Goal: Feedback & Contribution: Submit feedback/report problem

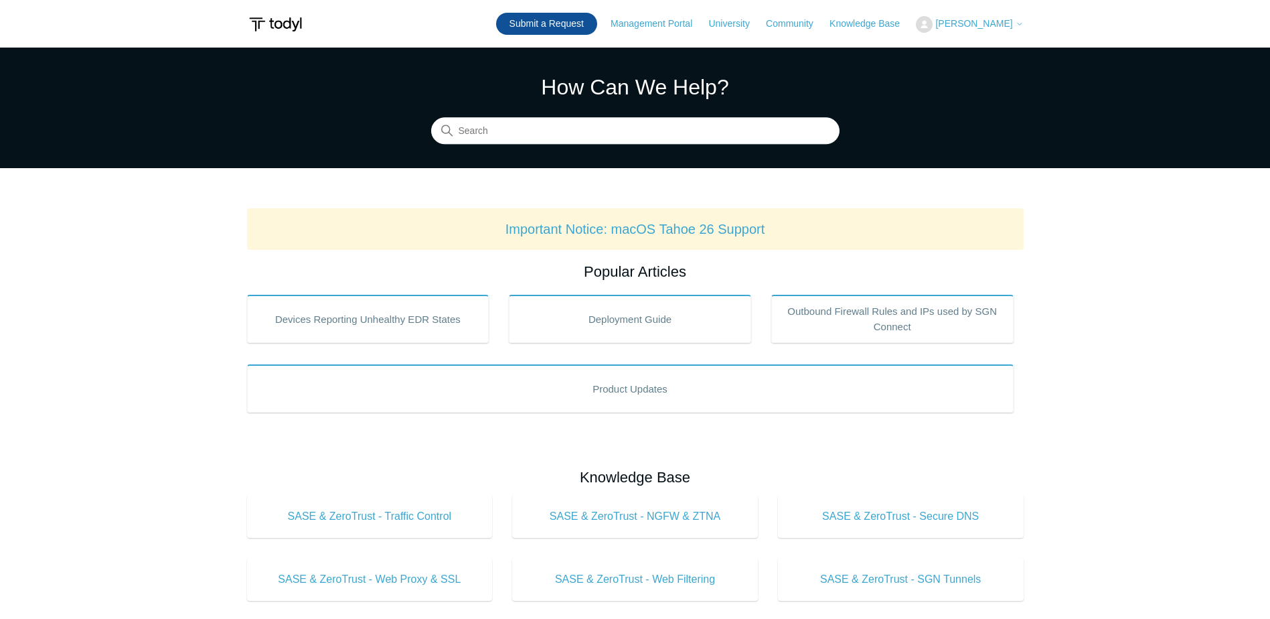
click at [567, 25] on link "Submit a Request" at bounding box center [546, 24] width 101 height 22
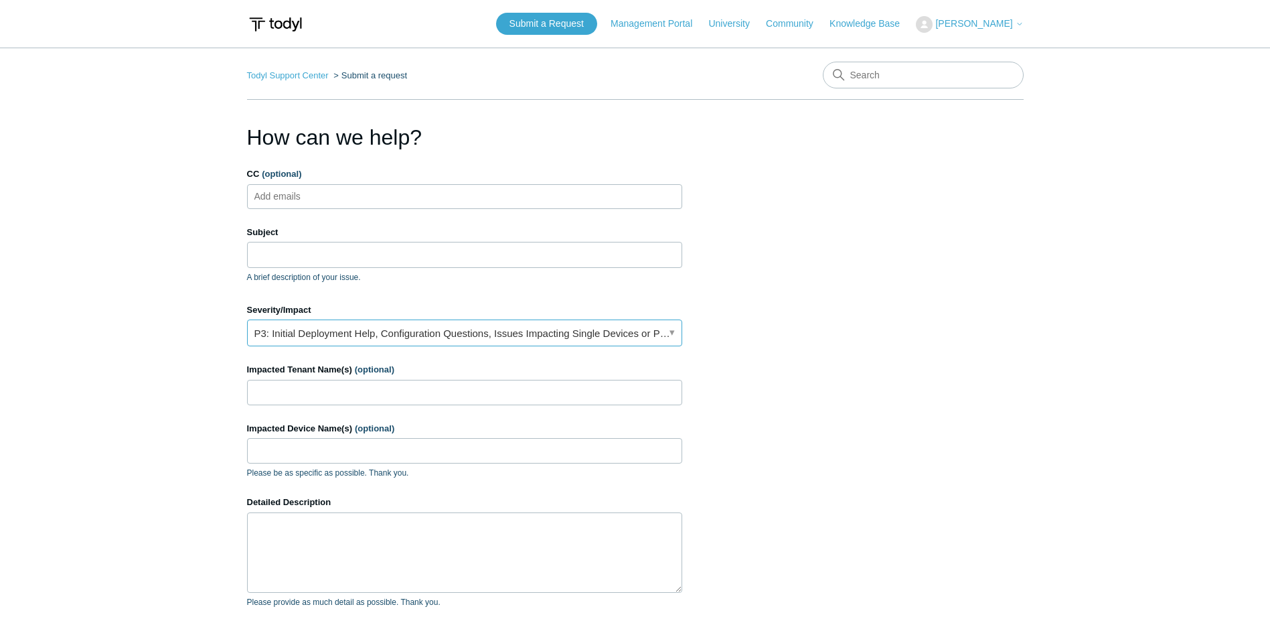
click at [318, 336] on link "P3: Initial Deployment Help, Configuration Questions, Issues Impacting Single D…" at bounding box center [464, 332] width 435 height 27
click at [311, 198] on input "CC (optional)" at bounding box center [289, 196] width 80 height 20
type input "[EMAIL_ADDRESS][DOMAIN_NAME]"
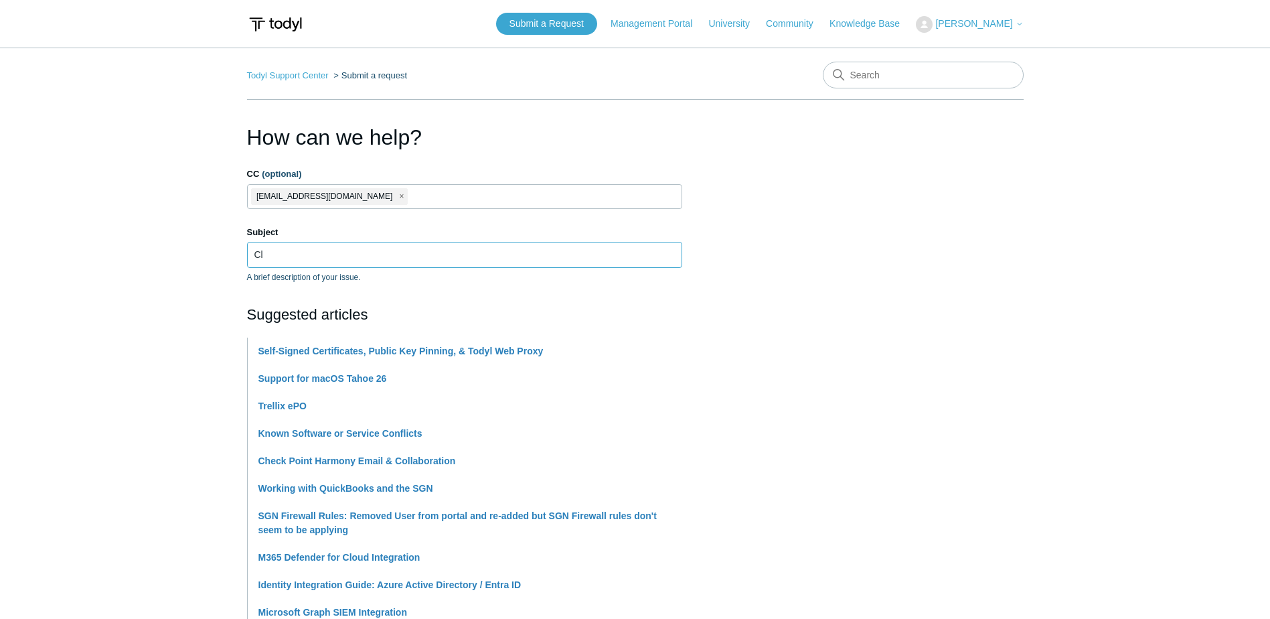
type input "C"
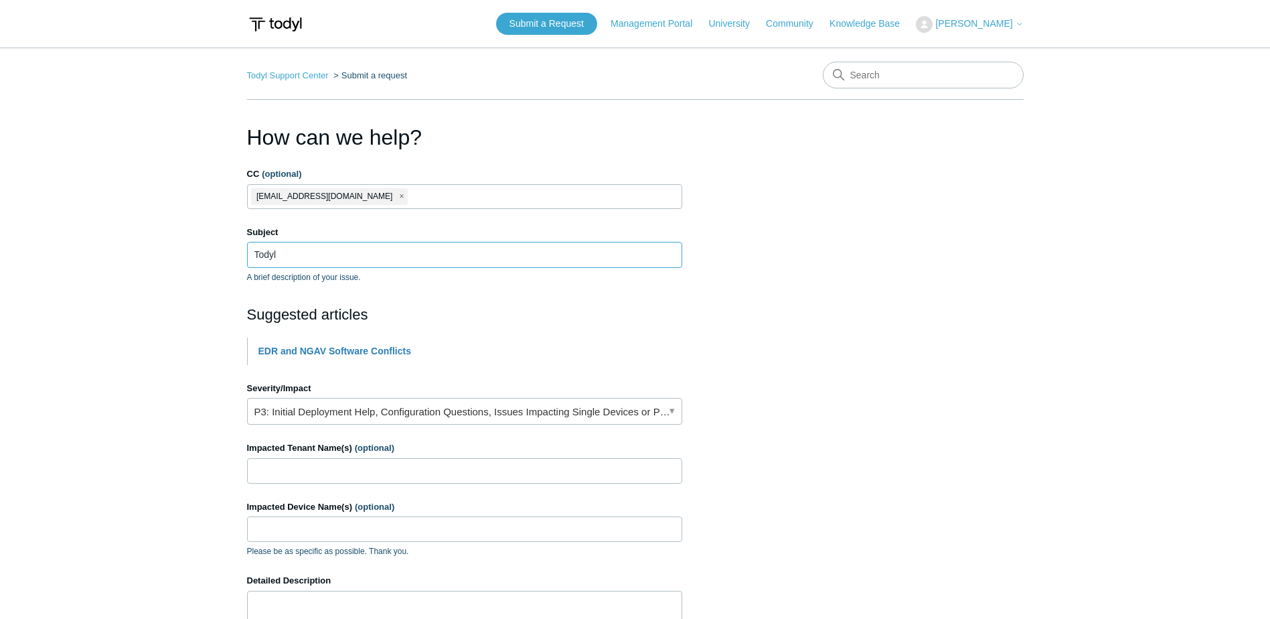
type input "Todyl"
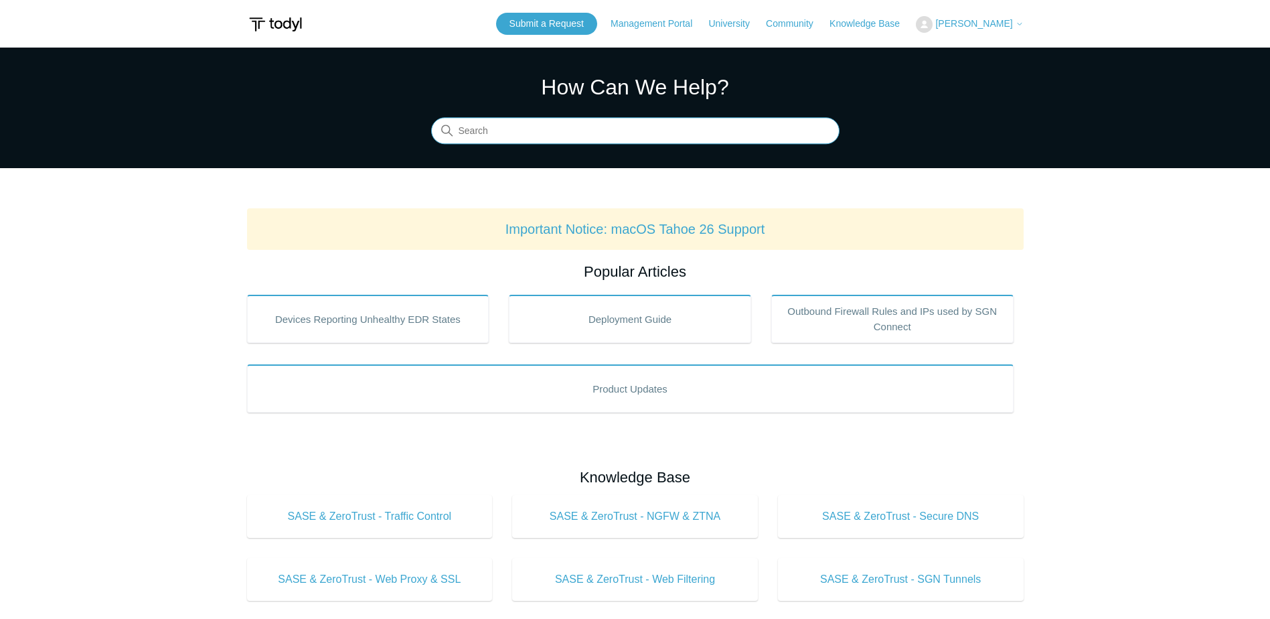
click at [516, 130] on input "Search" at bounding box center [635, 131] width 408 height 27
paste input "Elastic Agent service on local computer started and then stopped."
type input "Elastic Agent service on local computer started and then stopped."
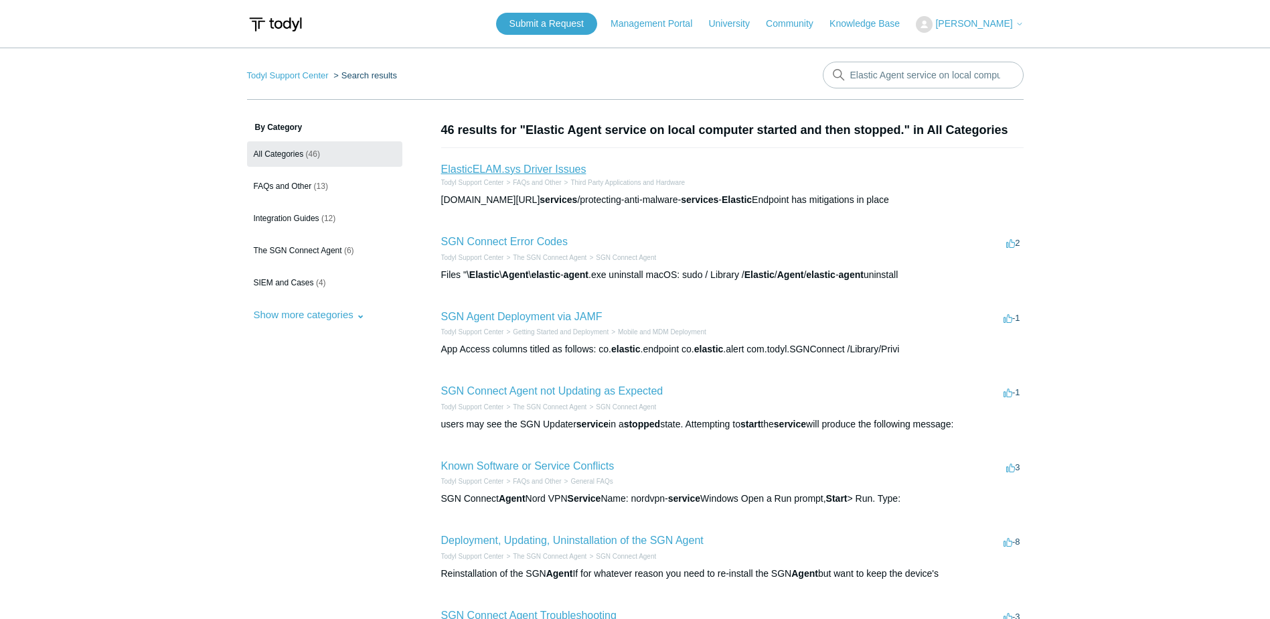
click at [528, 167] on link "ElasticELAM.sys Driver Issues" at bounding box center [513, 168] width 145 height 11
click at [532, 242] on link "SGN Connect Error Codes" at bounding box center [504, 241] width 127 height 11
click at [506, 165] on link "ElasticELAM.sys Driver Issues" at bounding box center [513, 168] width 145 height 11
click at [594, 20] on link "Submit a Request" at bounding box center [546, 24] width 101 height 22
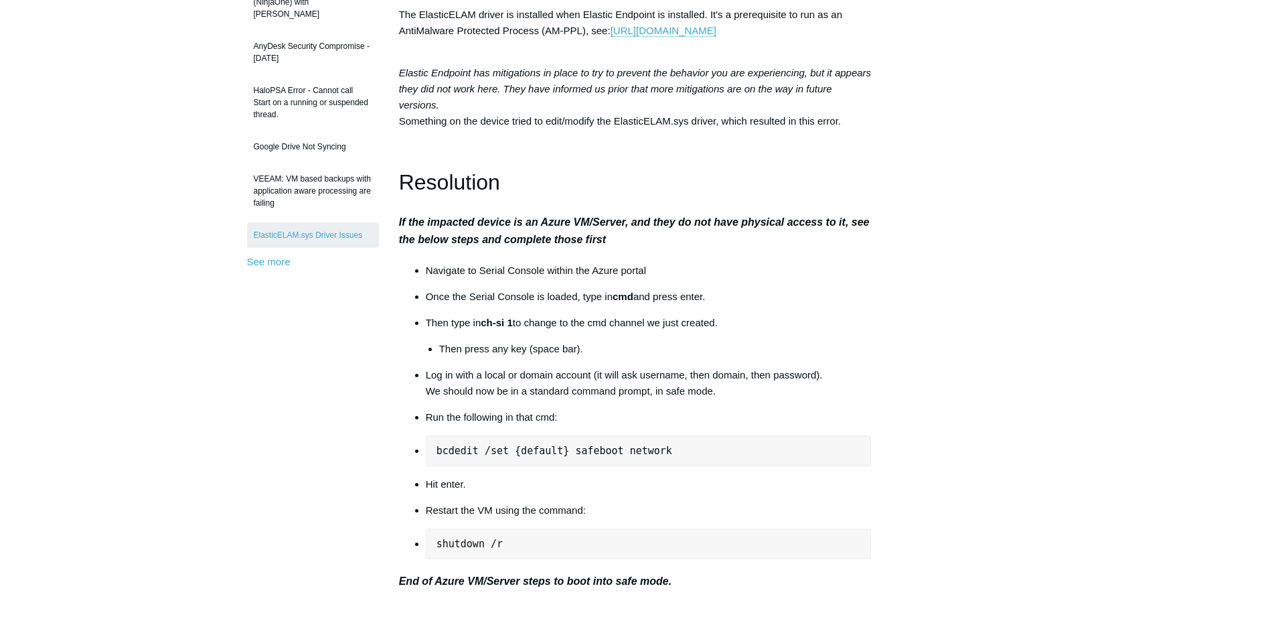
scroll to position [804, 0]
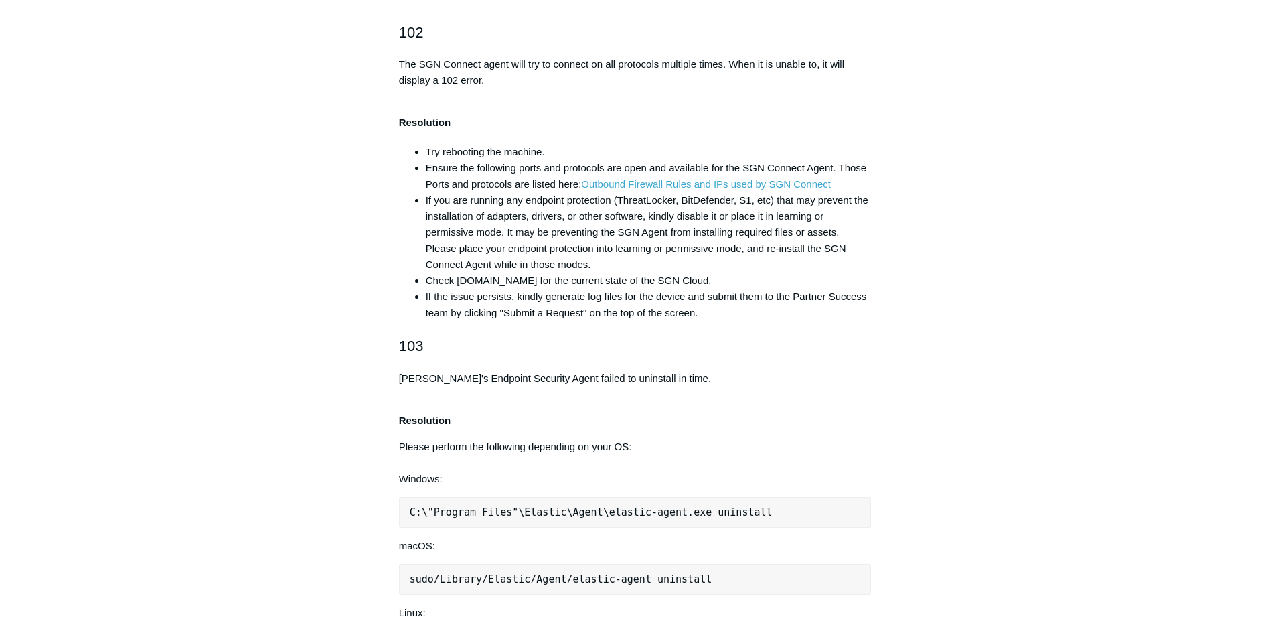
scroll to position [1205, 0]
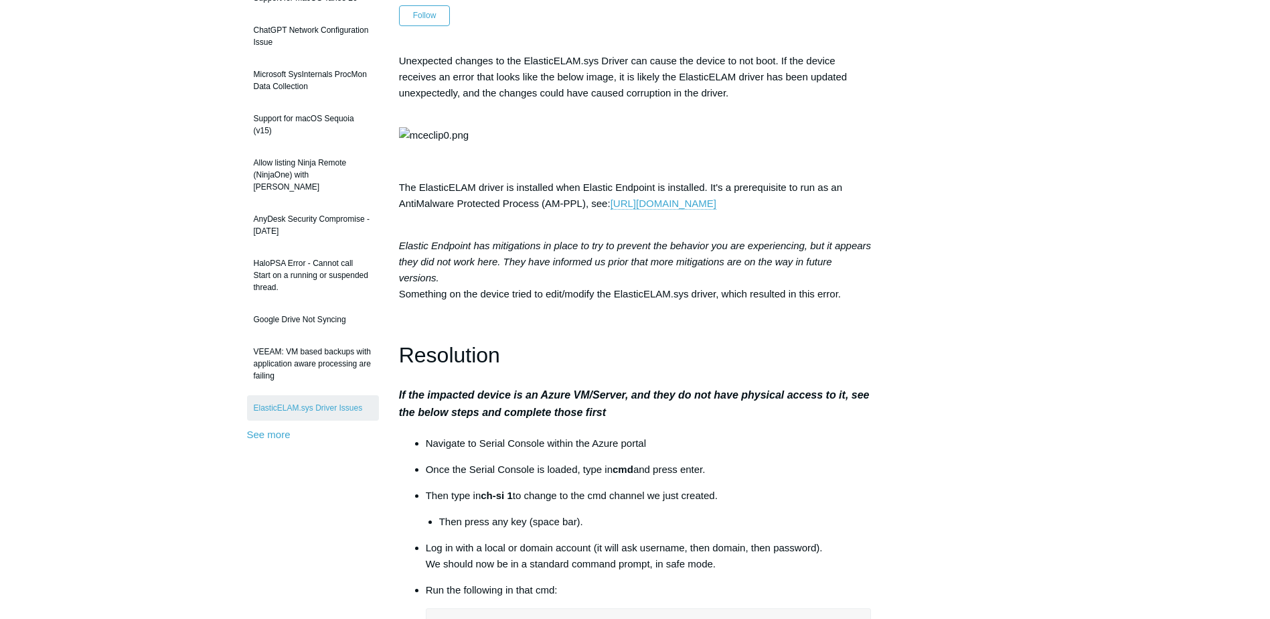
scroll to position [402, 0]
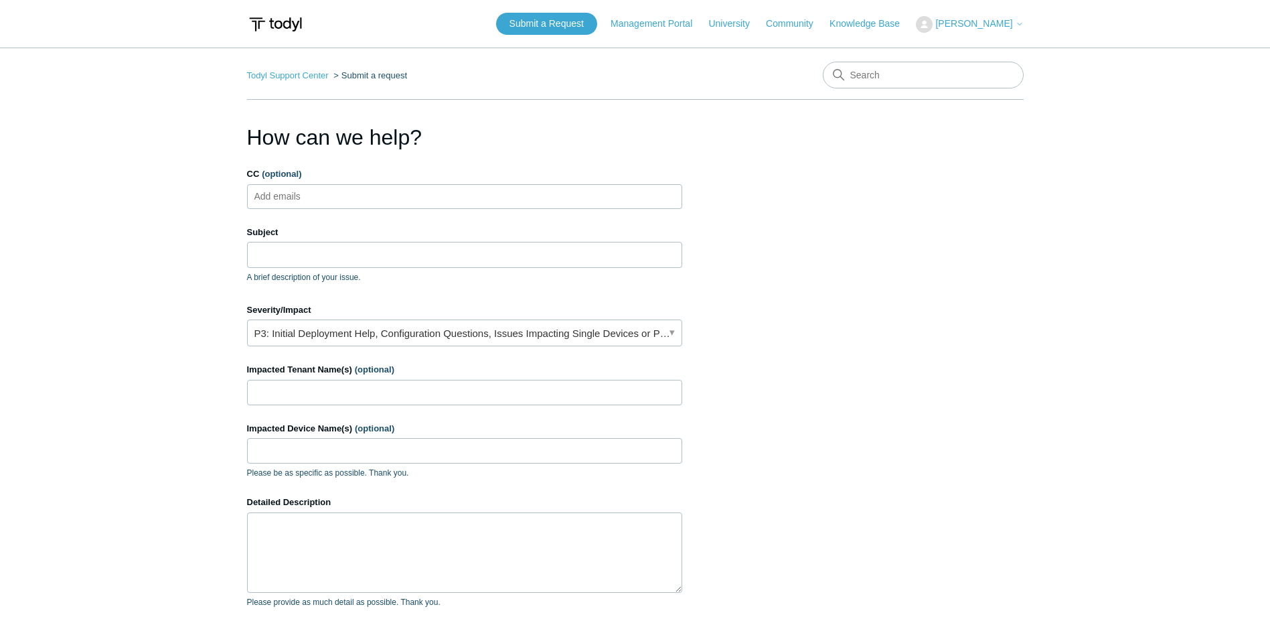
click at [508, 209] on form "CC (optional) Add emails Subject A brief description of your issue. Severity/Im…" at bounding box center [464, 444] width 435 height 554
click at [500, 260] on input "Subject" at bounding box center [464, 254] width 435 height 25
paste input "Elastic Agent service on local computer started and then stopped."
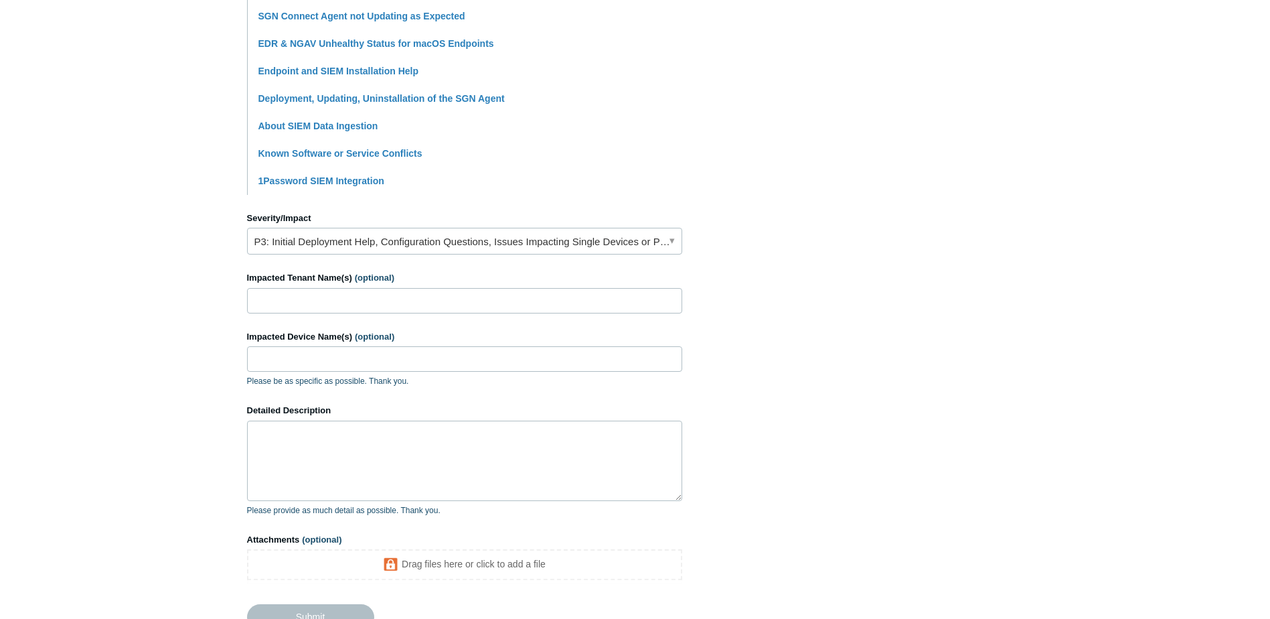
scroll to position [536, 0]
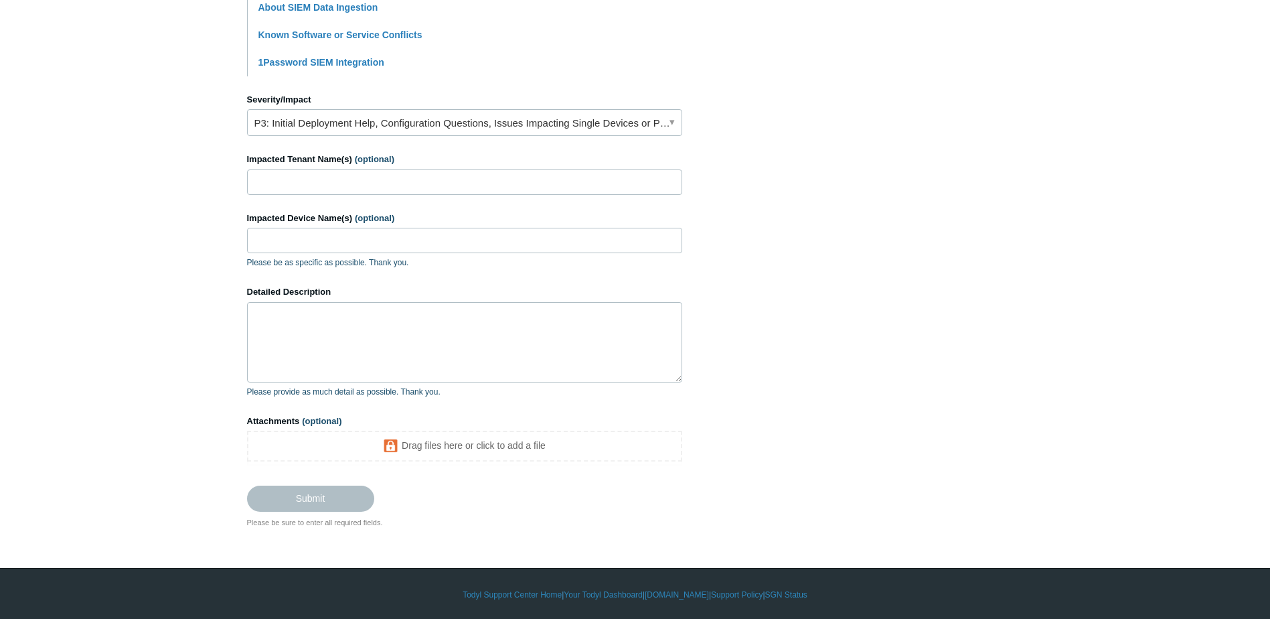
type input "Elastic Agent service on local computer started and then stopped."
click at [398, 340] on textarea "Detailed Description" at bounding box center [464, 342] width 435 height 80
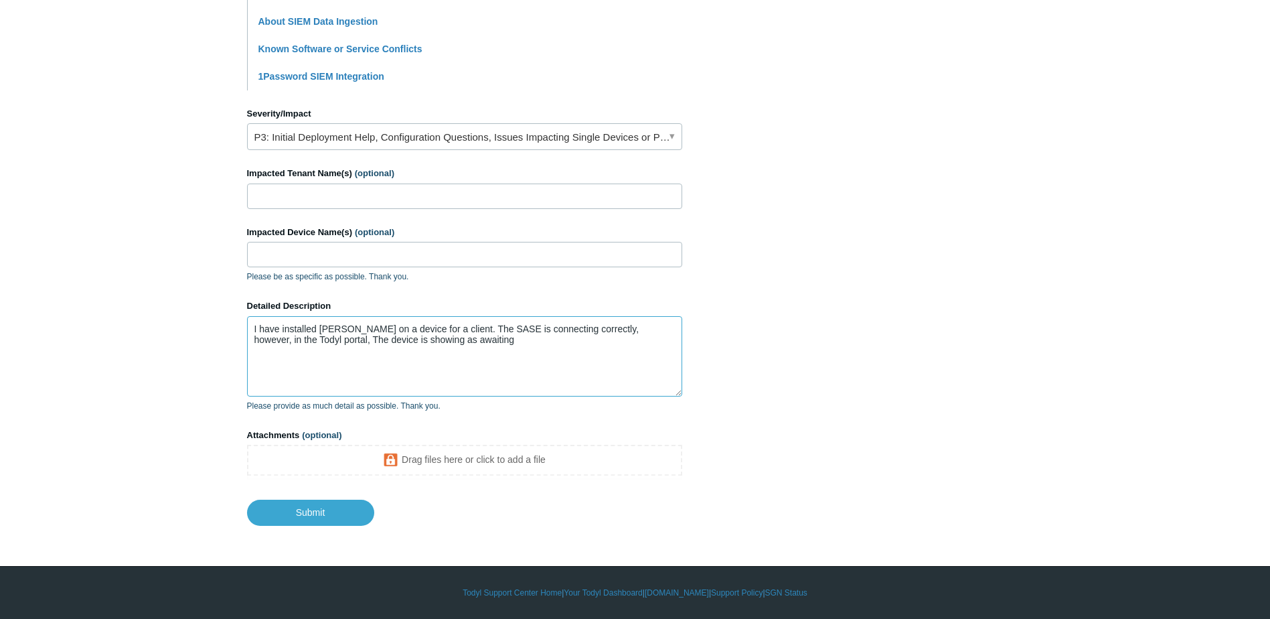
click at [465, 342] on textarea "I have installed Todyl on a device for a client. The SASE is connecting correct…" at bounding box center [464, 356] width 435 height 80
paste textarea "Elastic Agent service on local computer started and then stopped."
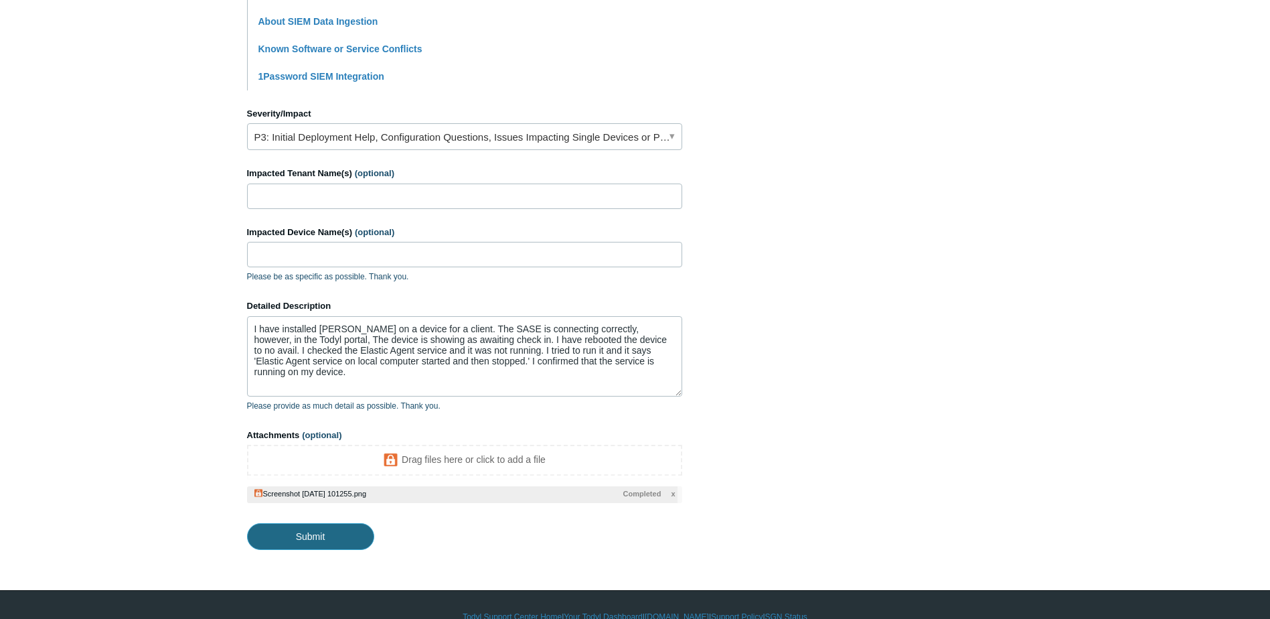
click at [303, 532] on input "Submit" at bounding box center [310, 536] width 127 height 27
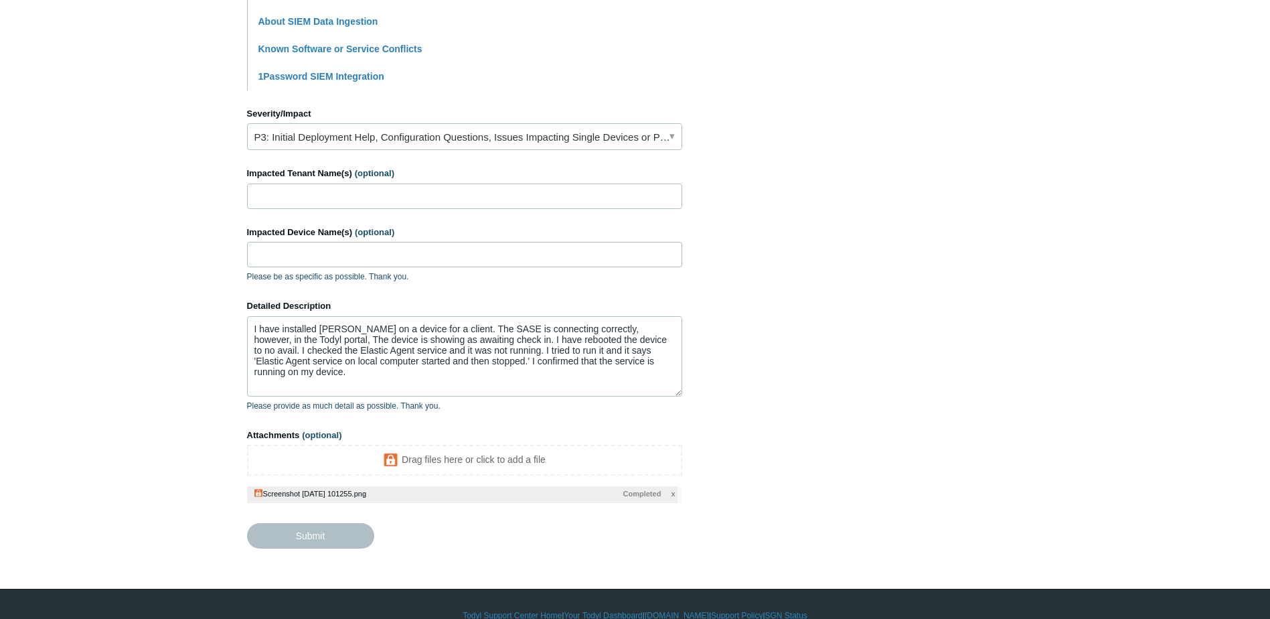
type textarea "I have installed Todyl on a device for a client. The SASE is connecting correct…"
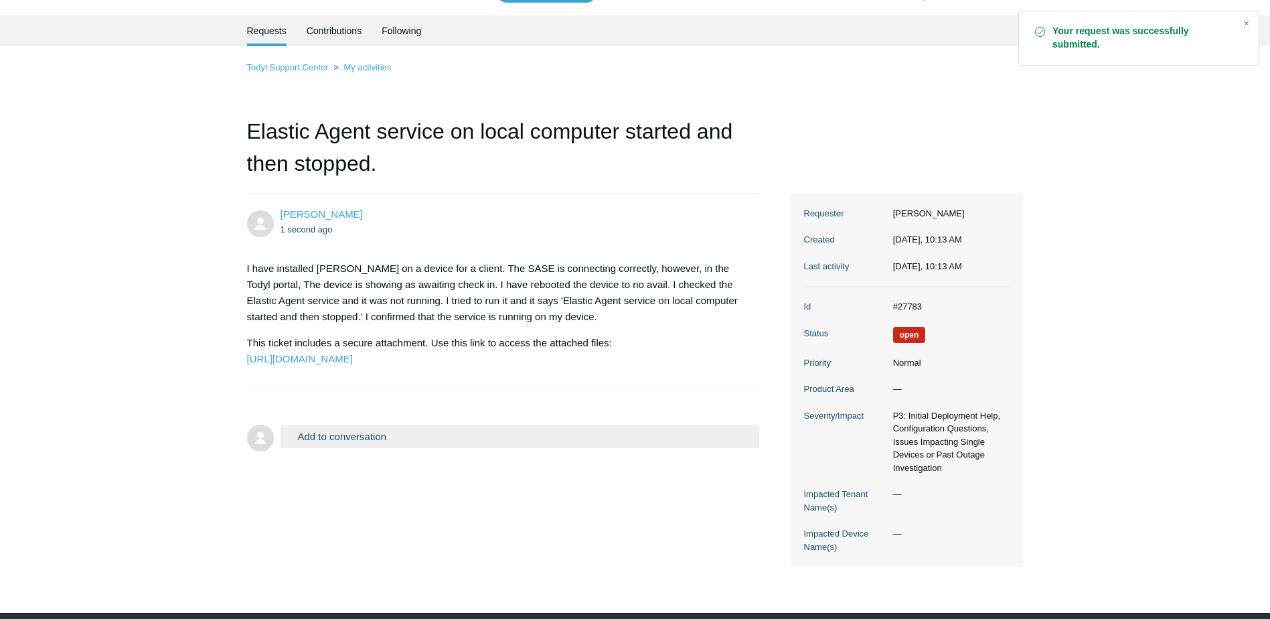
scroll to position [79, 0]
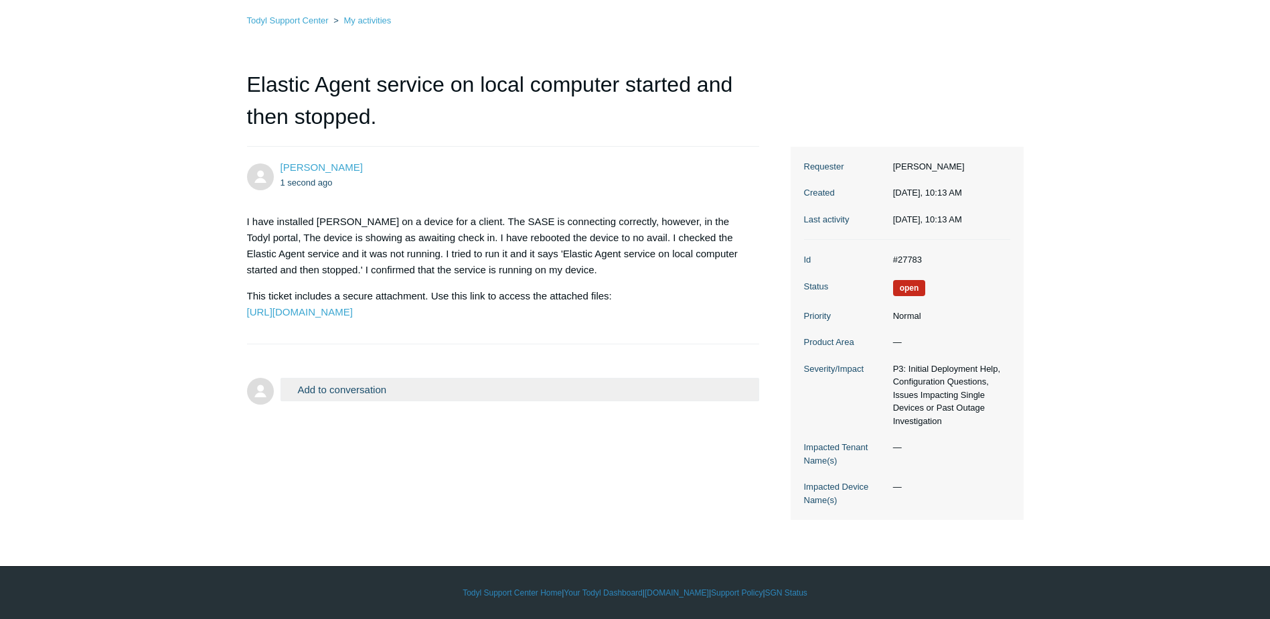
click at [452, 320] on p "This ticket includes a secure attachment. Use this link to access the attached …" at bounding box center [497, 304] width 500 height 32
click at [353, 317] on link "[URL][DOMAIN_NAME]" at bounding box center [300, 311] width 106 height 11
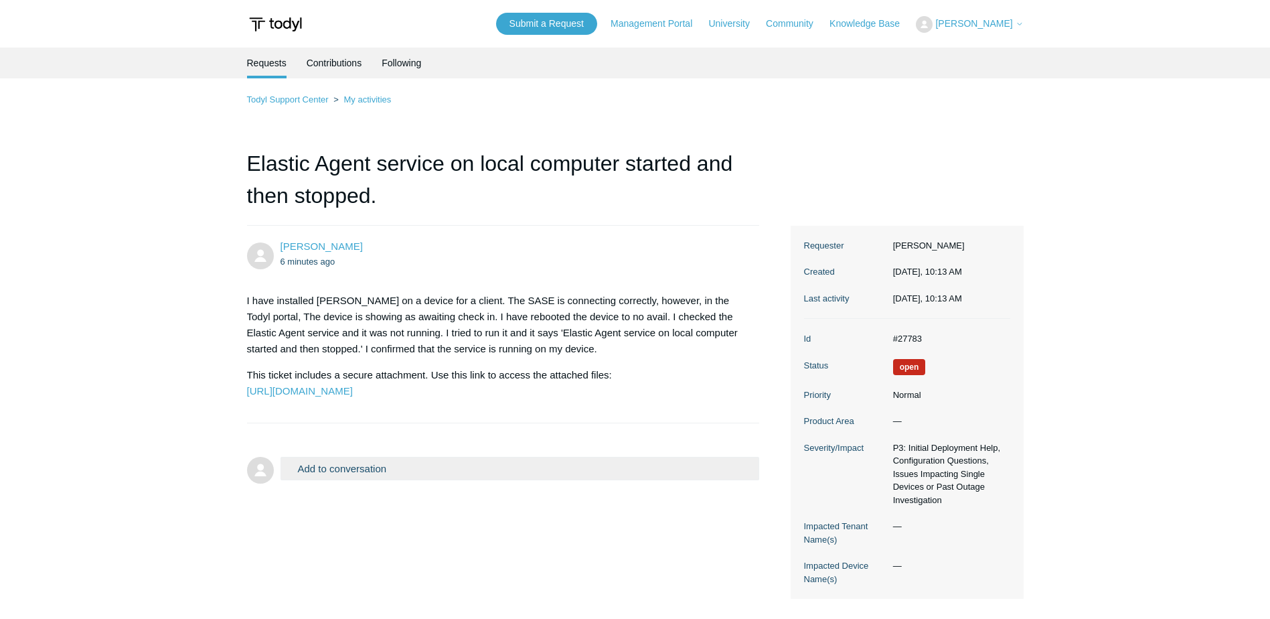
scroll to position [79, 0]
